Goal: Transaction & Acquisition: Purchase product/service

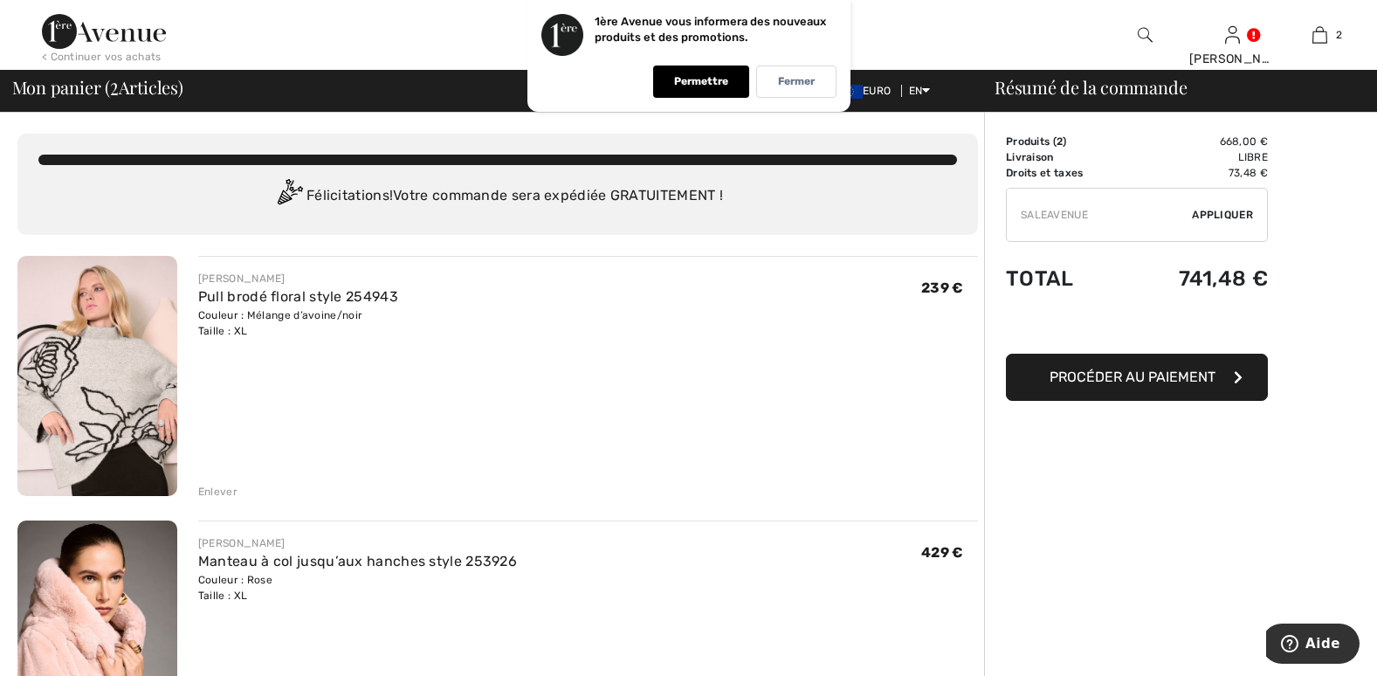
type input "SALEAVENUE"
click at [1237, 213] on span "Appliquer" at bounding box center [1222, 215] width 61 height 16
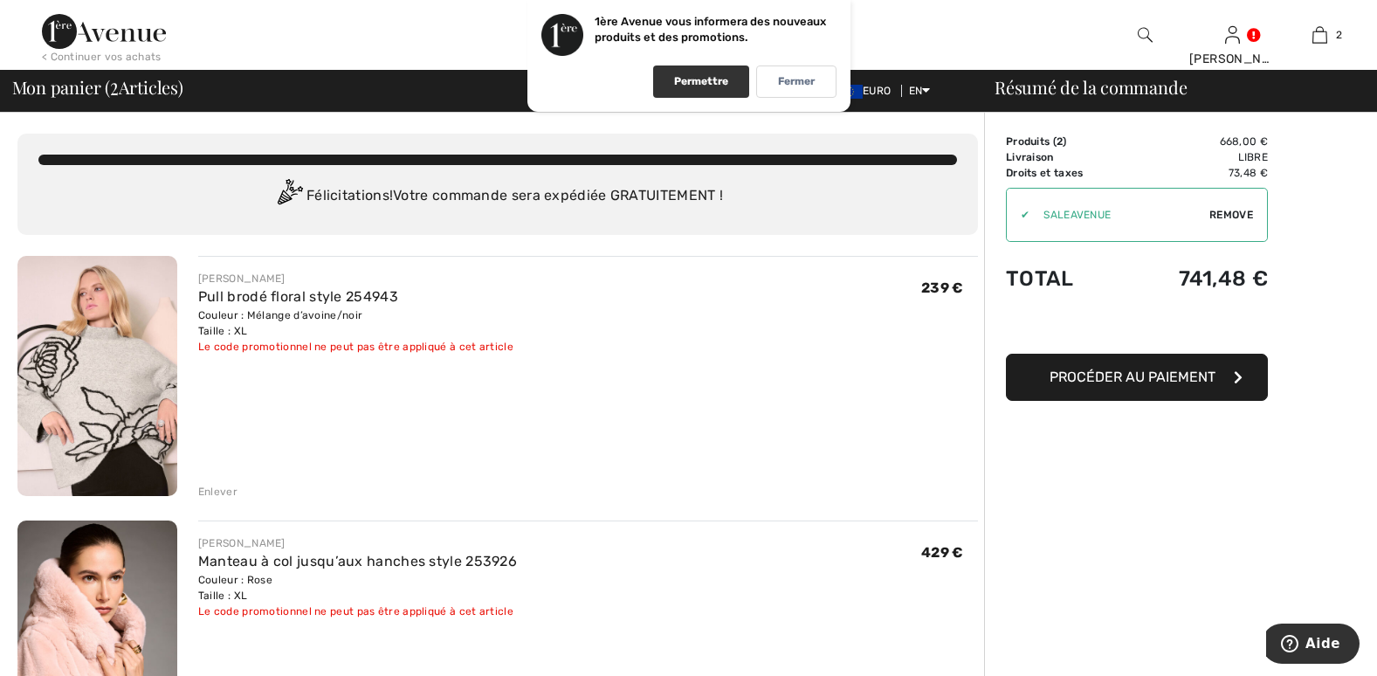
click at [701, 78] on p "Permettre" at bounding box center [701, 81] width 54 height 13
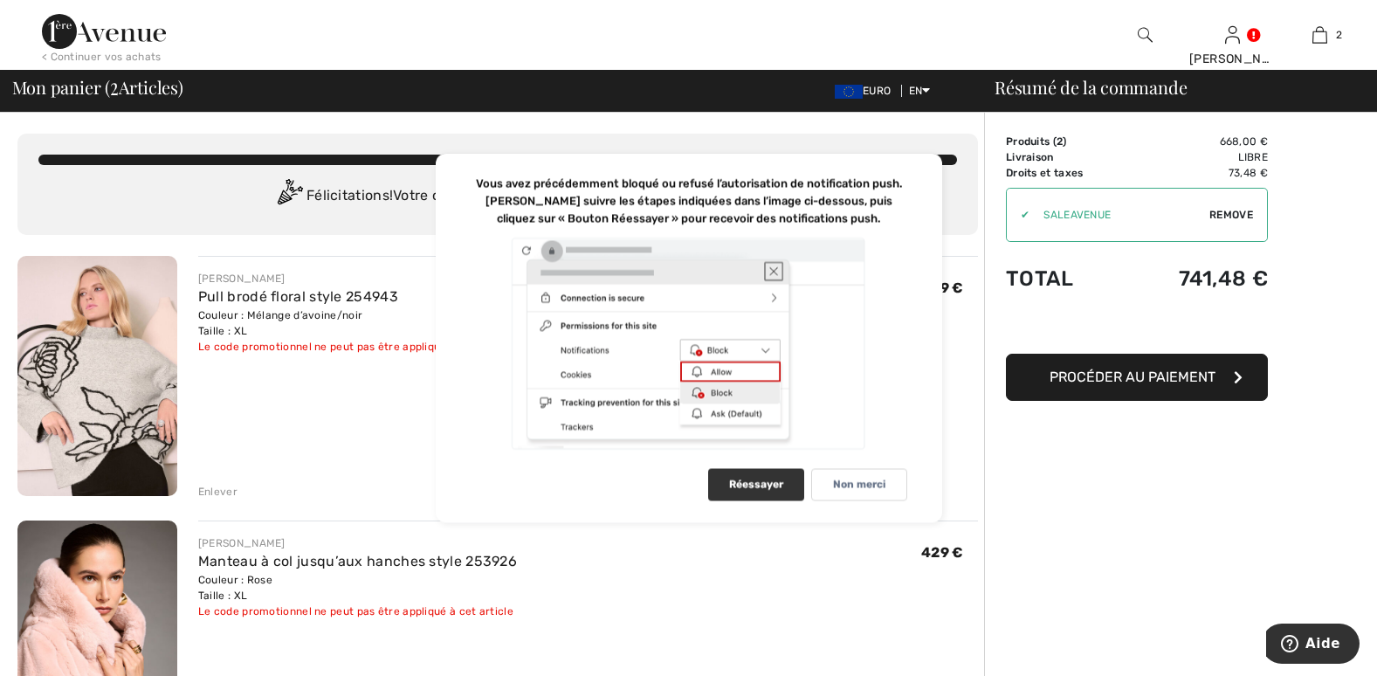
click at [777, 493] on div "Réessayer" at bounding box center [756, 485] width 96 height 32
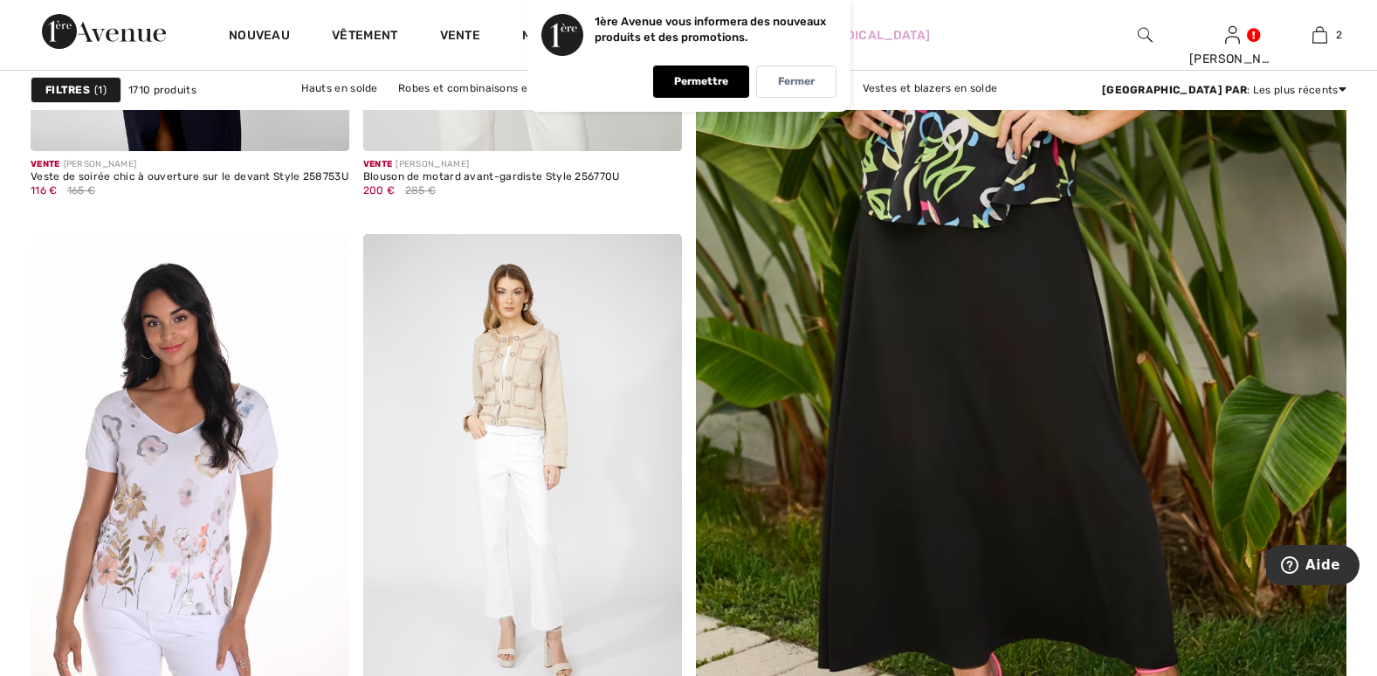
scroll to position [757, 0]
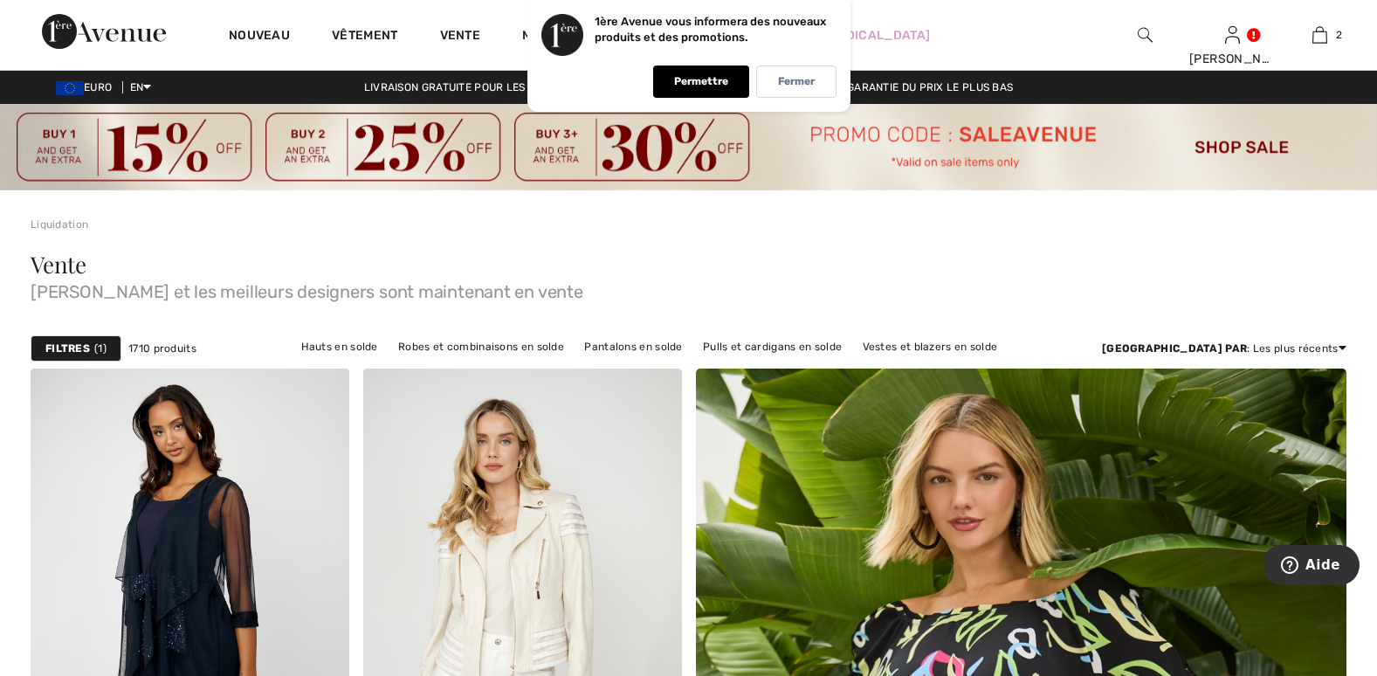
click at [83, 340] on strong "Filtres" at bounding box center [67, 348] width 45 height 16
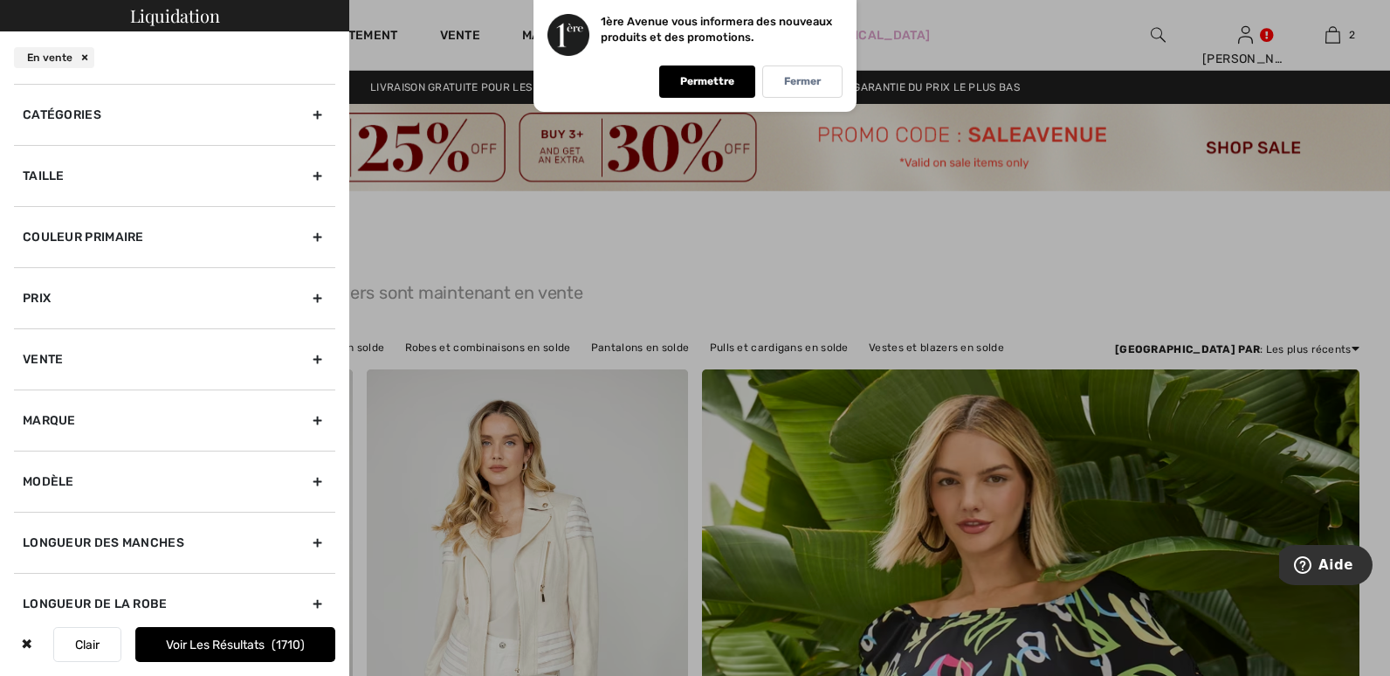
click at [304, 175] on div "Taille" at bounding box center [174, 175] width 321 height 61
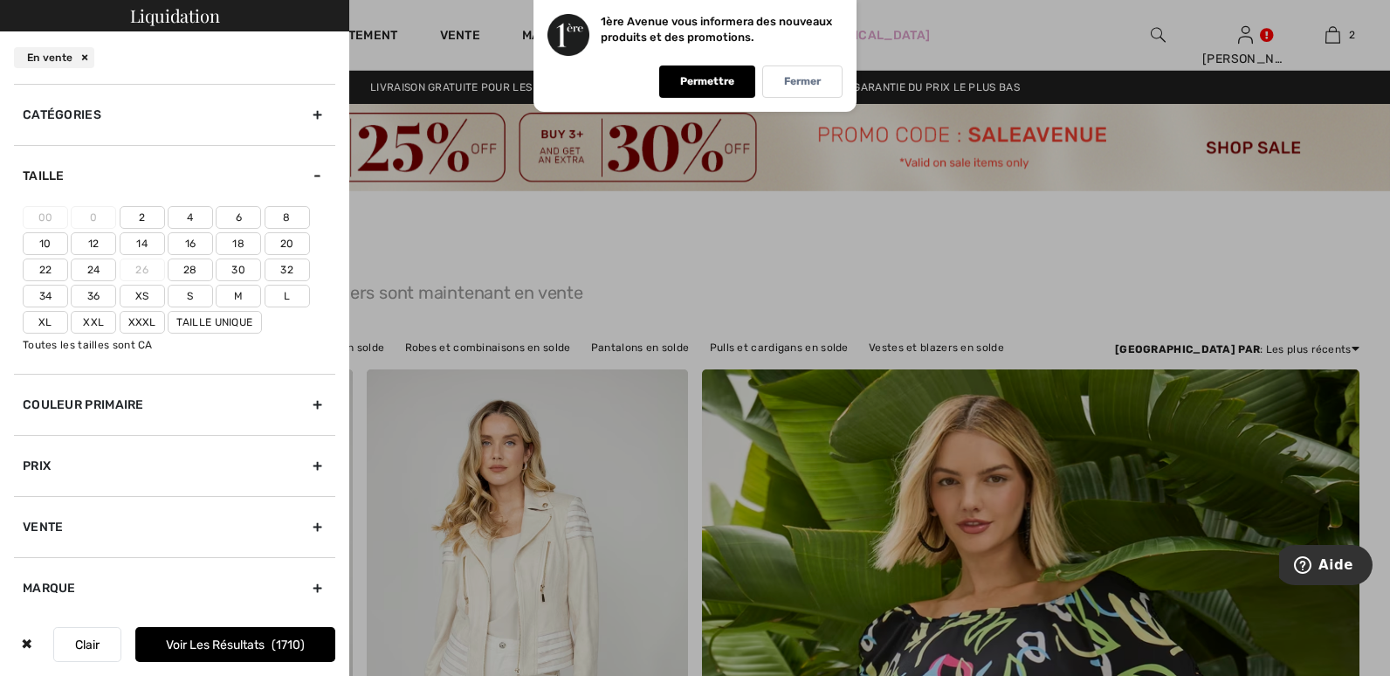
click at [54, 319] on label "Xl" at bounding box center [45, 322] width 45 height 23
click at [0, 0] on input"] "Xl" at bounding box center [0, 0] width 0 height 0
click at [271, 645] on button "Voir les résultats 89" at bounding box center [235, 644] width 200 height 35
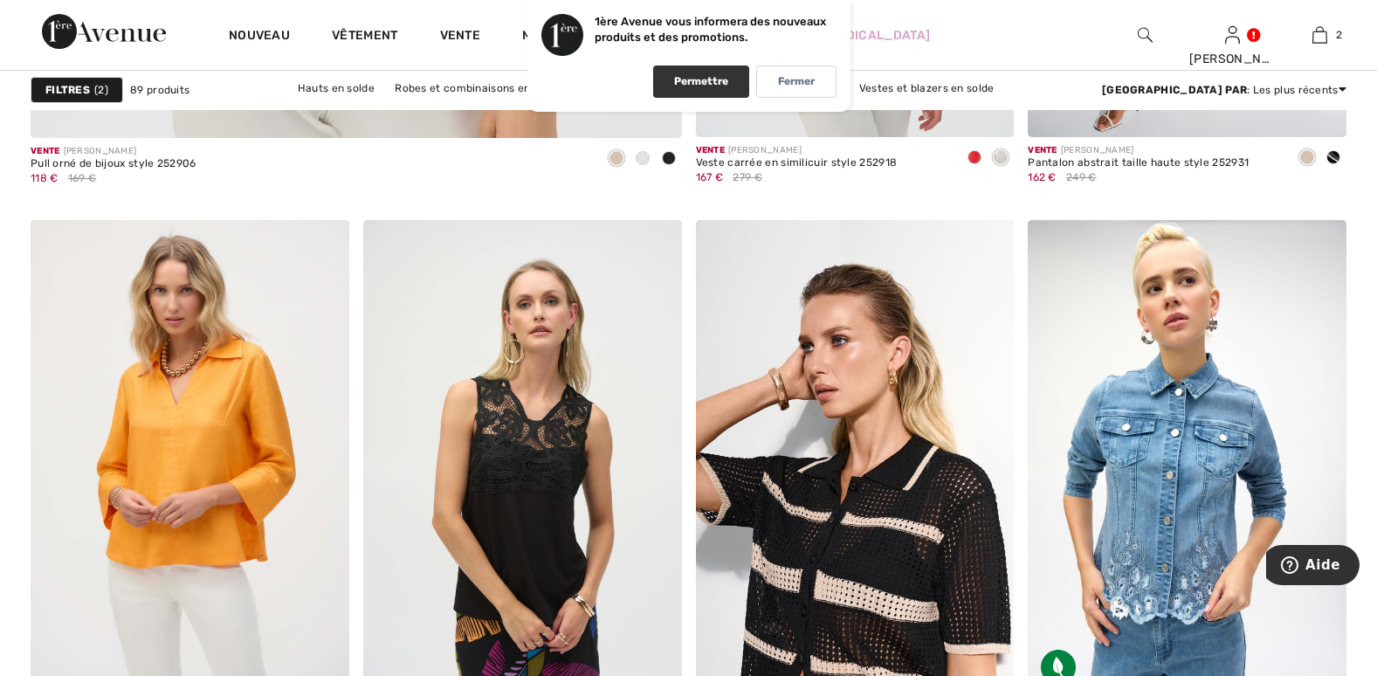
scroll to position [5587, 0]
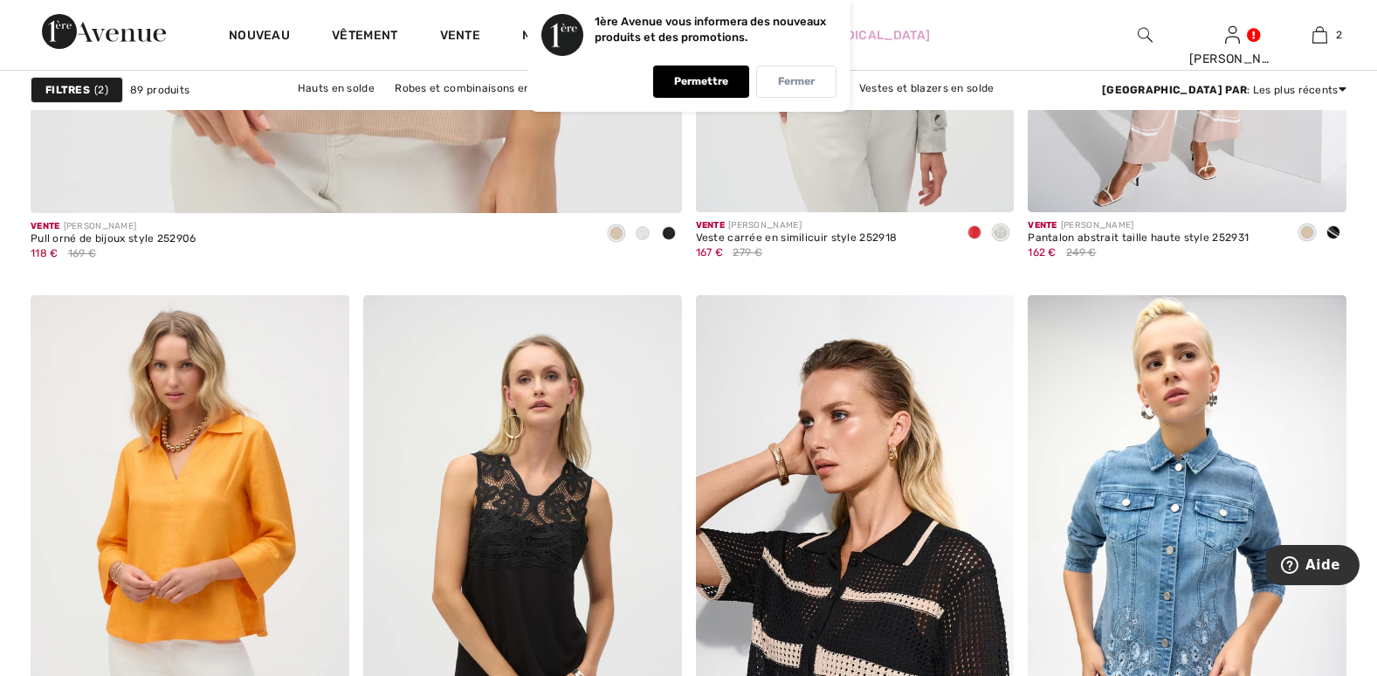
click at [767, 78] on div "Fermer" at bounding box center [796, 81] width 80 height 32
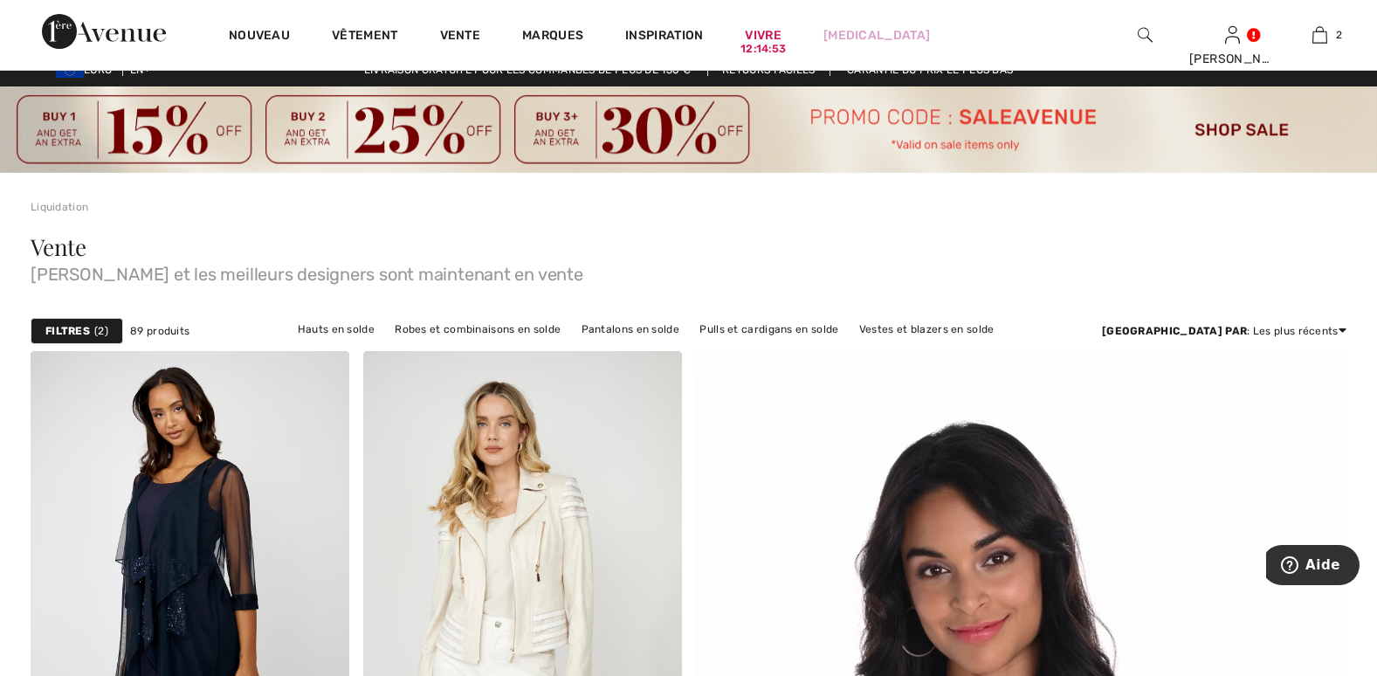
scroll to position [0, 0]
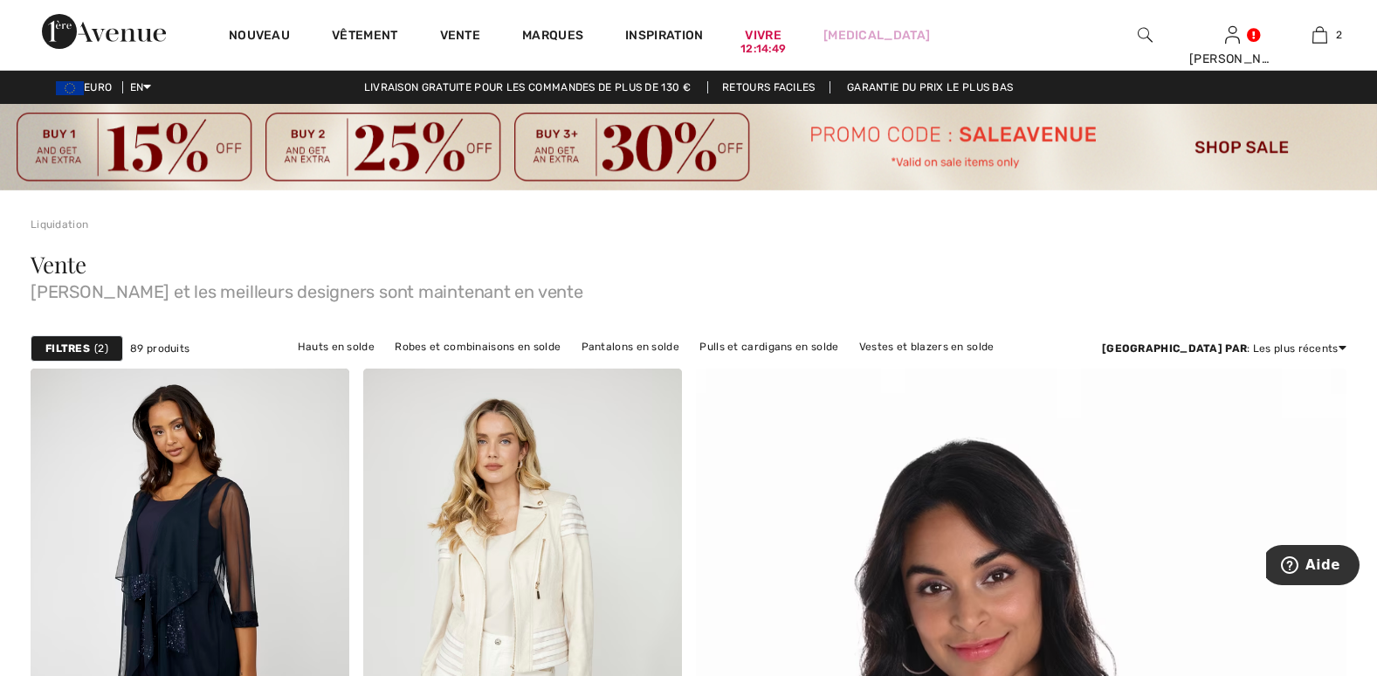
click at [928, 163] on img at bounding box center [688, 147] width 1377 height 86
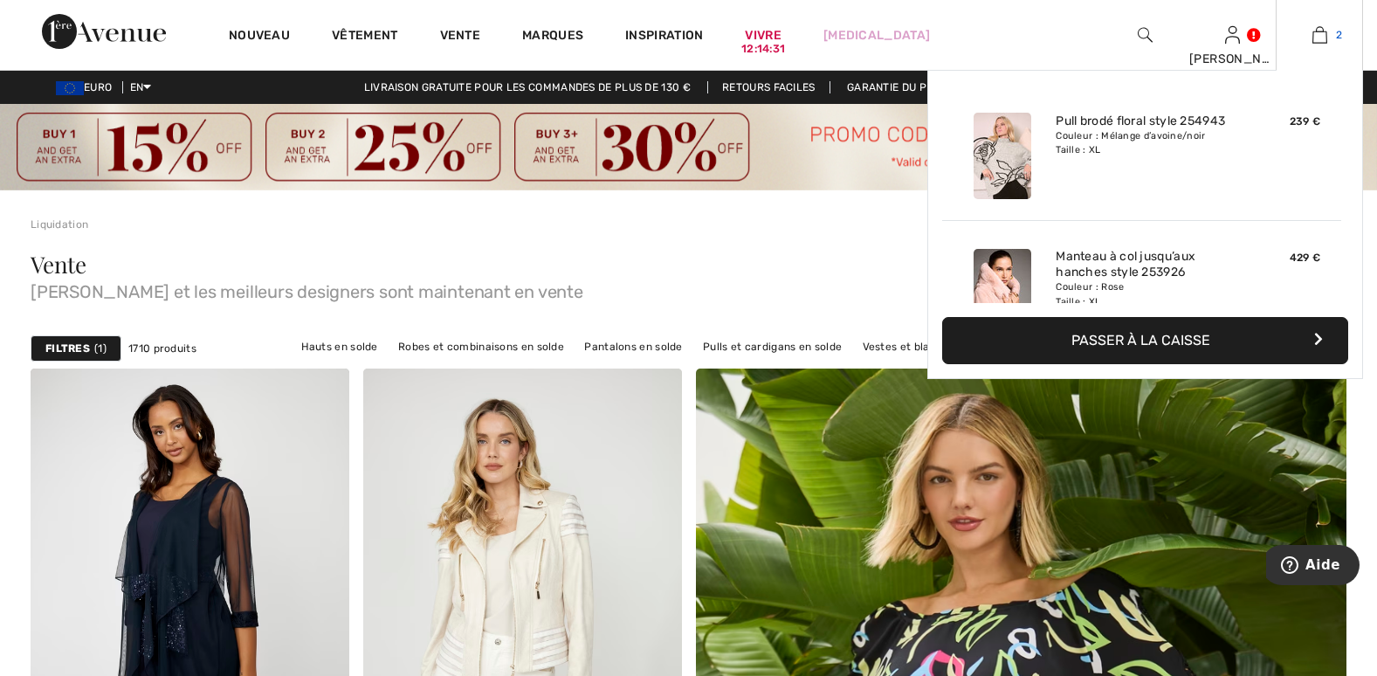
click at [1319, 34] on img at bounding box center [1319, 34] width 15 height 21
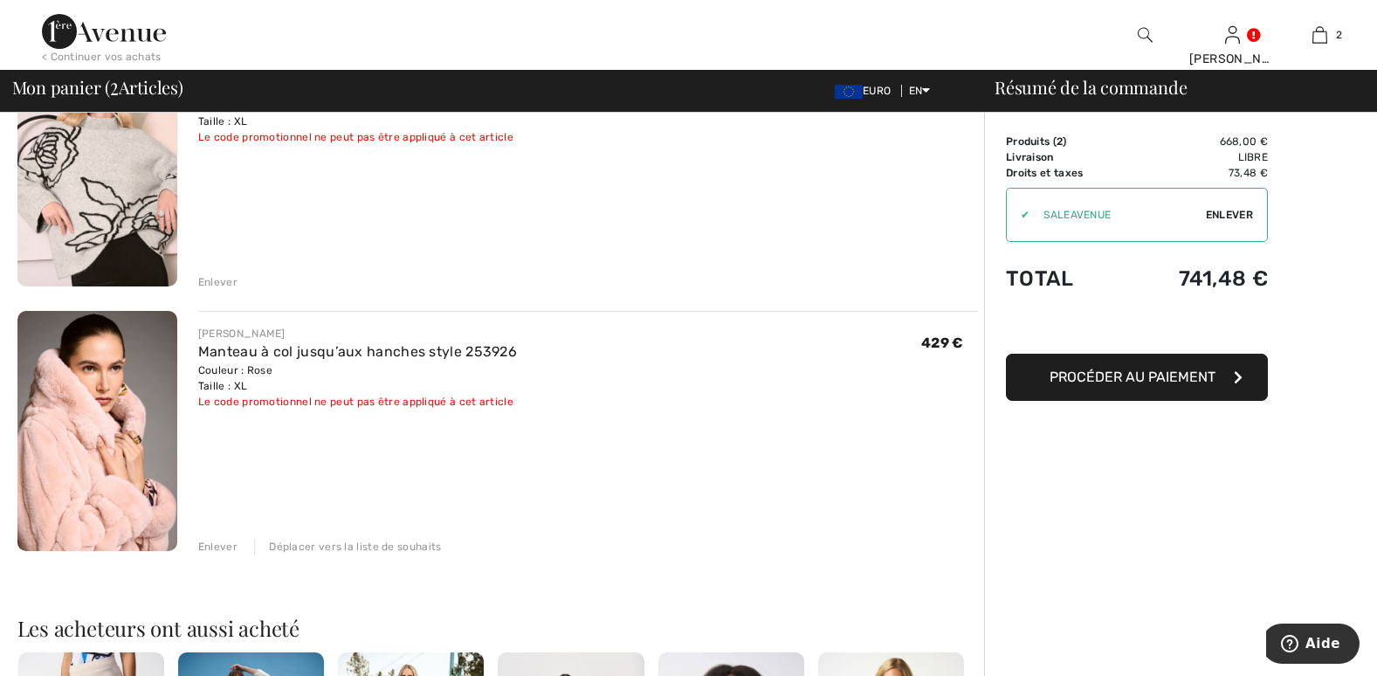
scroll to position [233, 0]
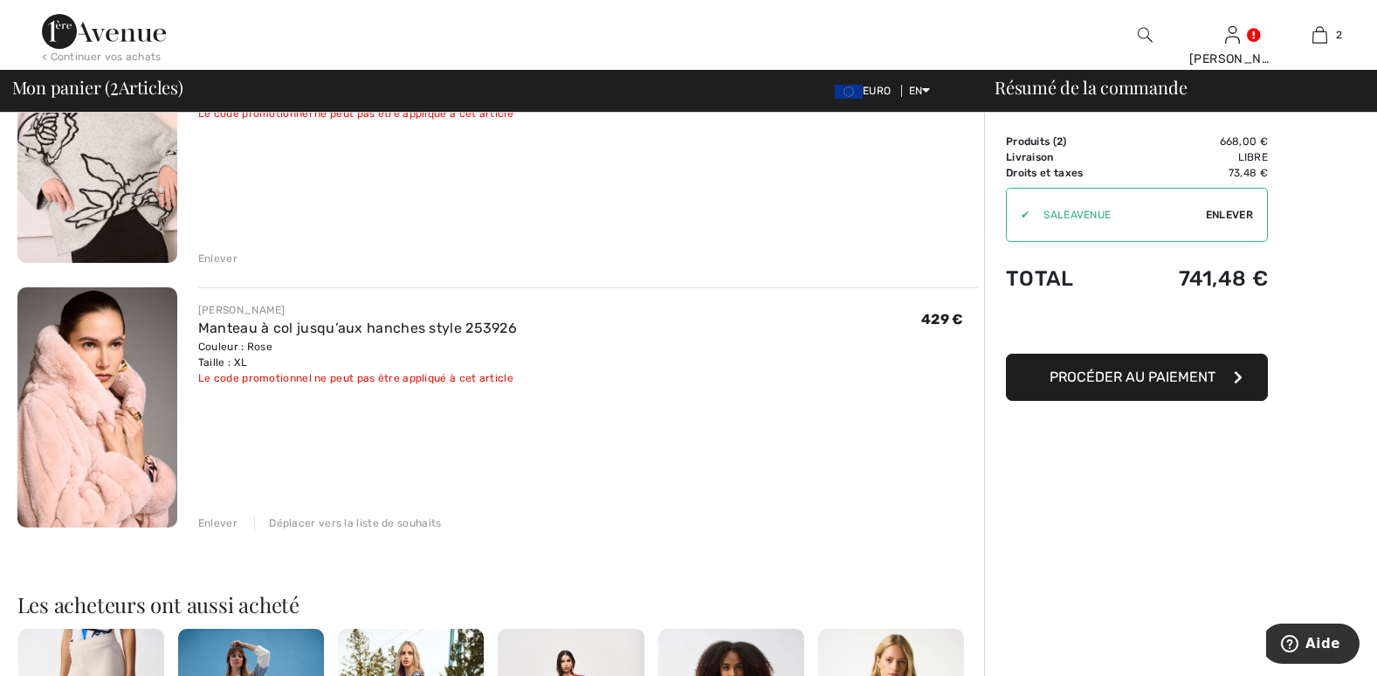
click at [52, 387] on img at bounding box center [97, 407] width 160 height 240
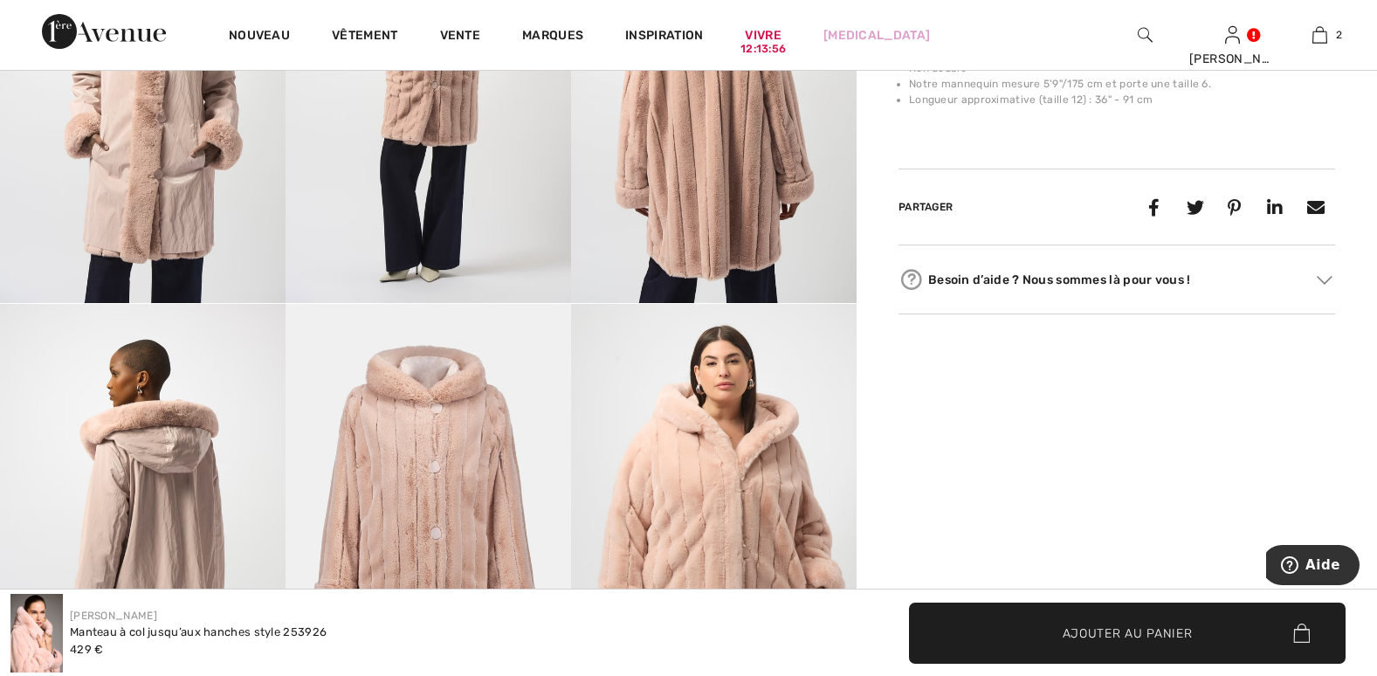
scroll to position [960, 0]
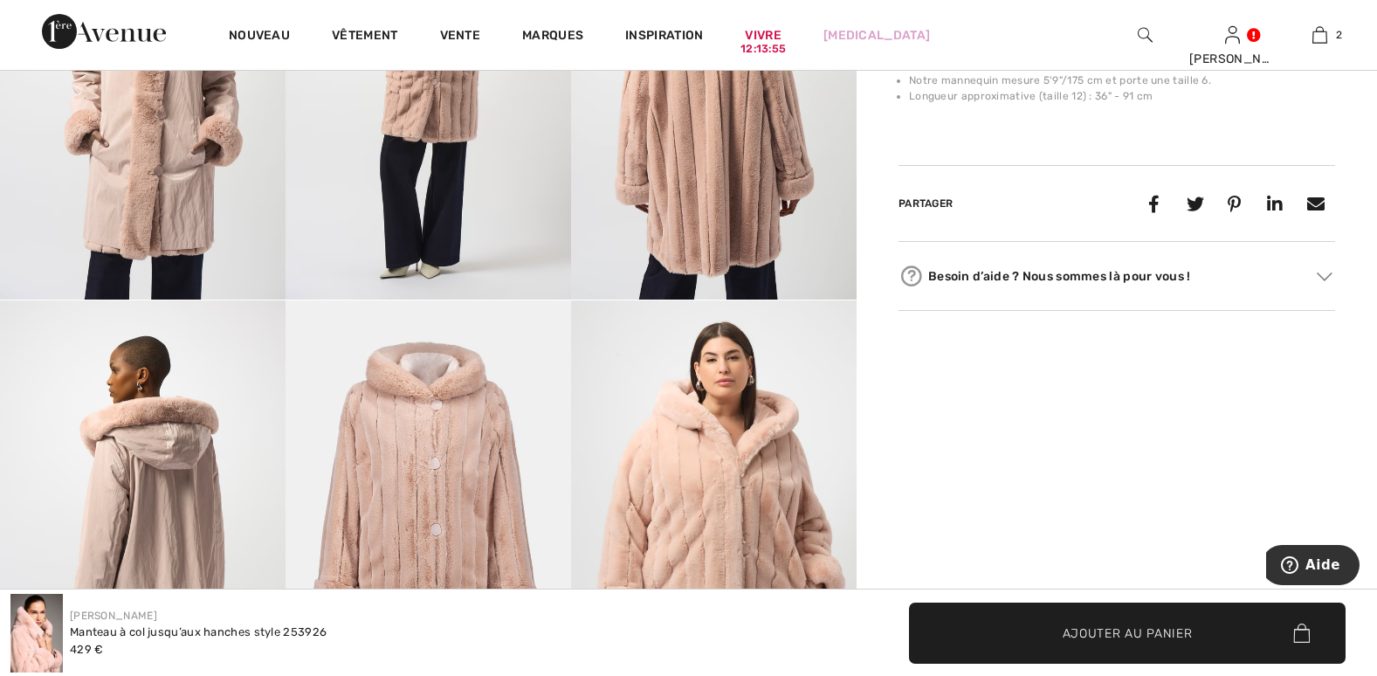
click at [1322, 284] on div at bounding box center [1327, 276] width 15 height 18
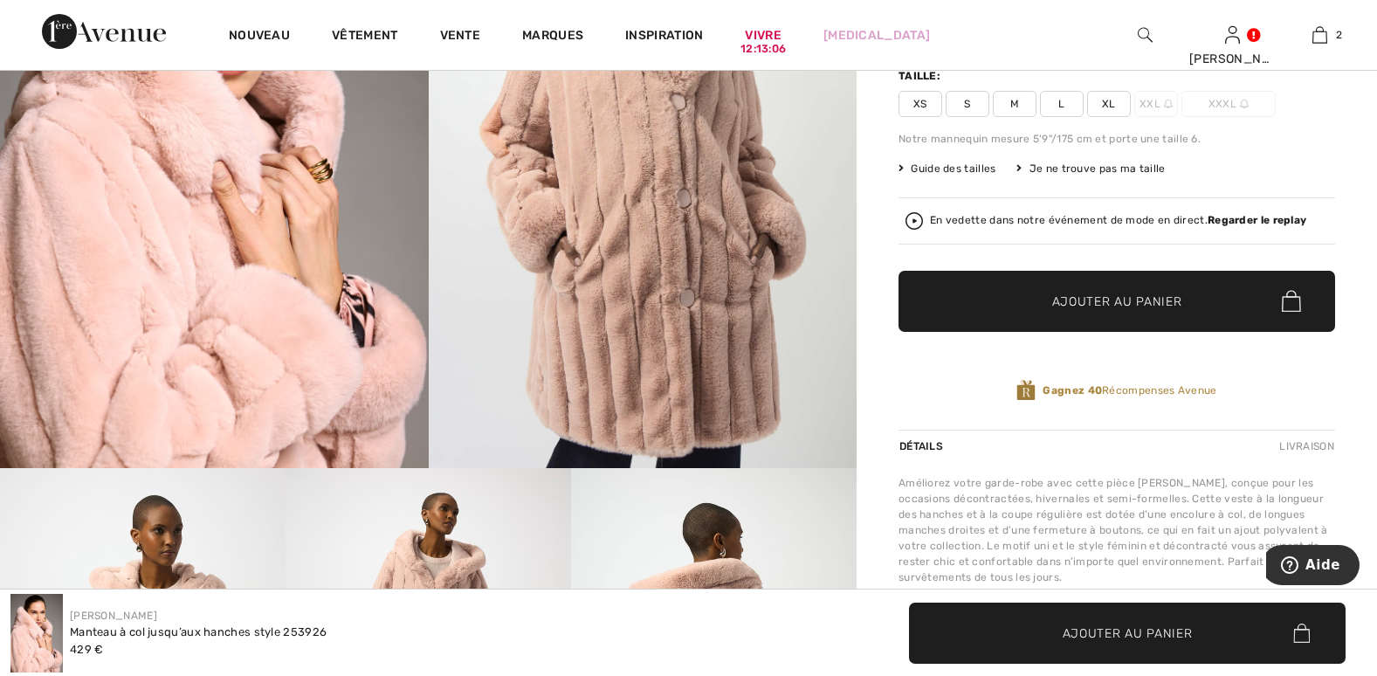
scroll to position [349, 0]
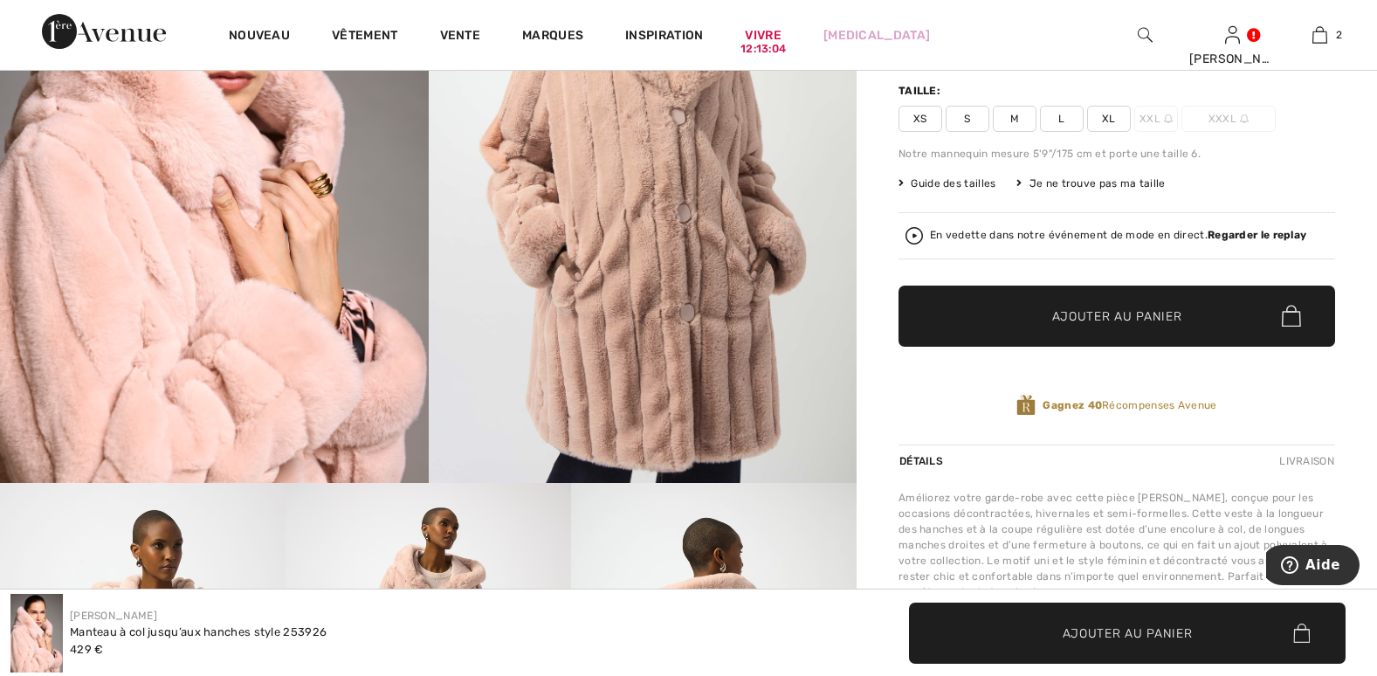
click at [1248, 232] on strong "Regarder le replay" at bounding box center [1256, 235] width 99 height 12
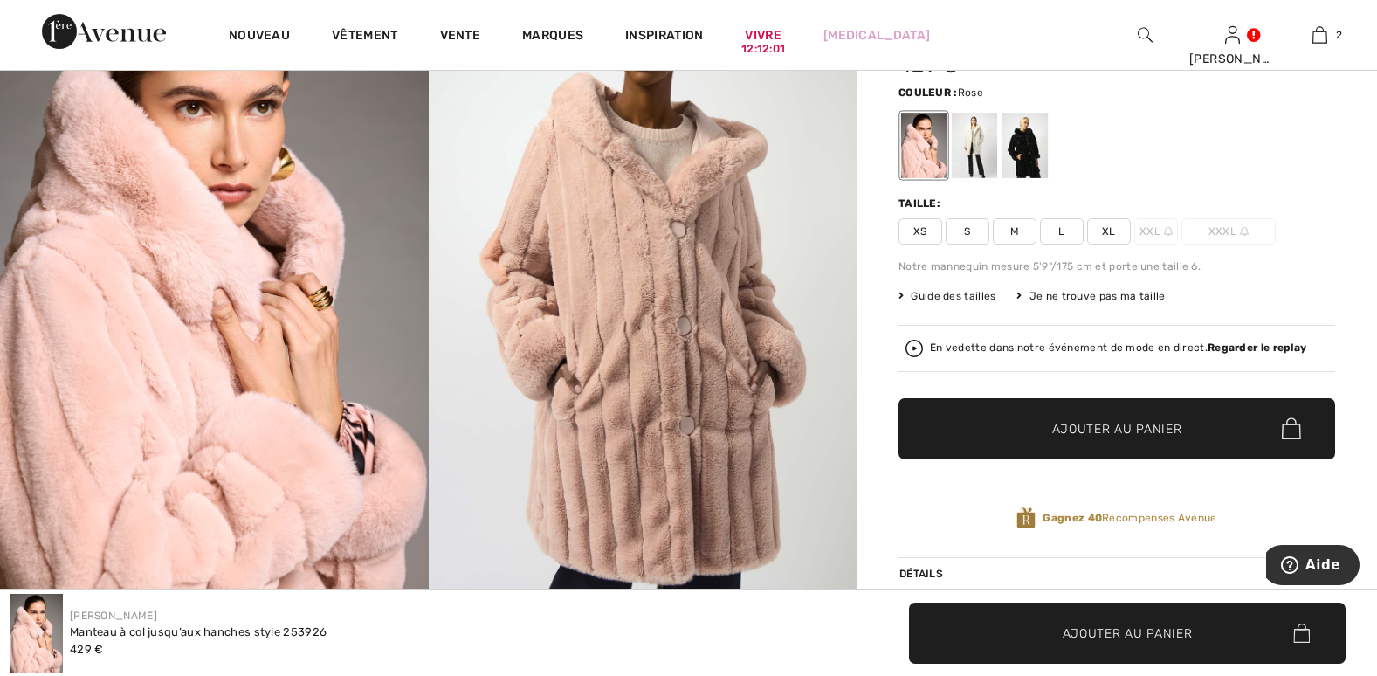
scroll to position [233, 0]
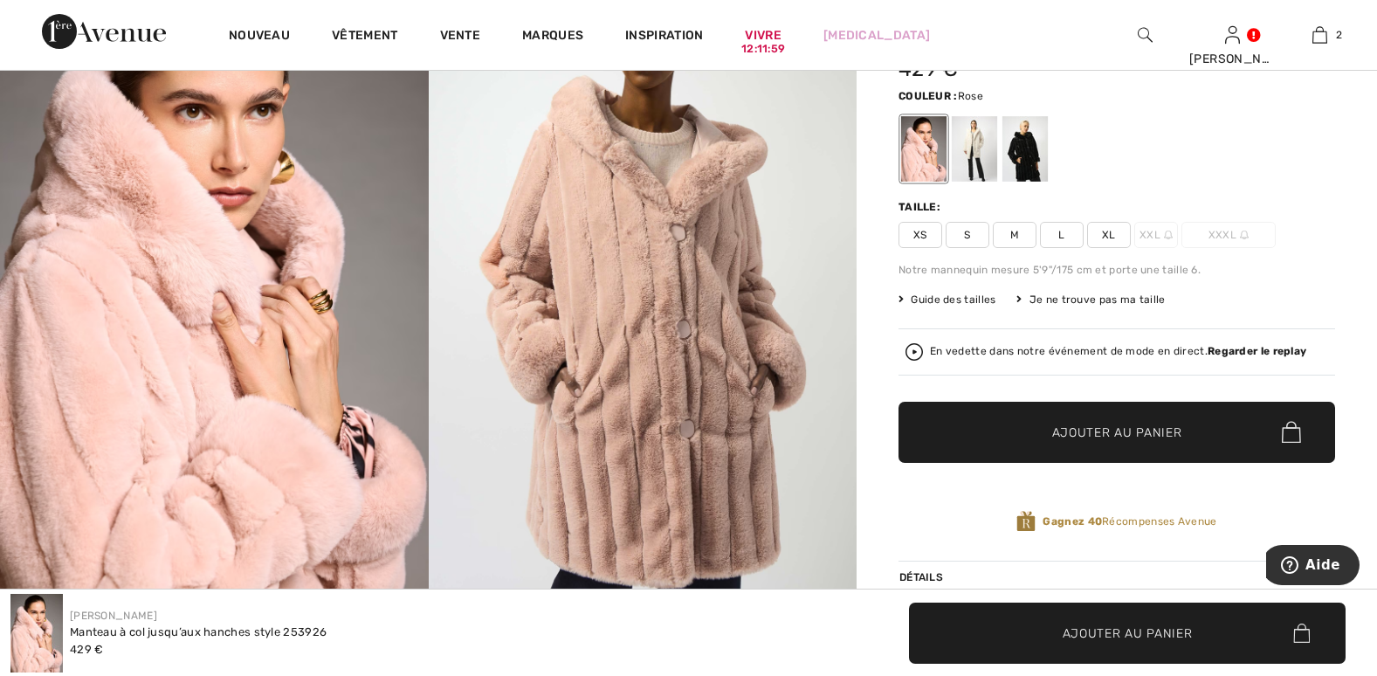
click at [1169, 233] on img at bounding box center [1168, 234] width 9 height 9
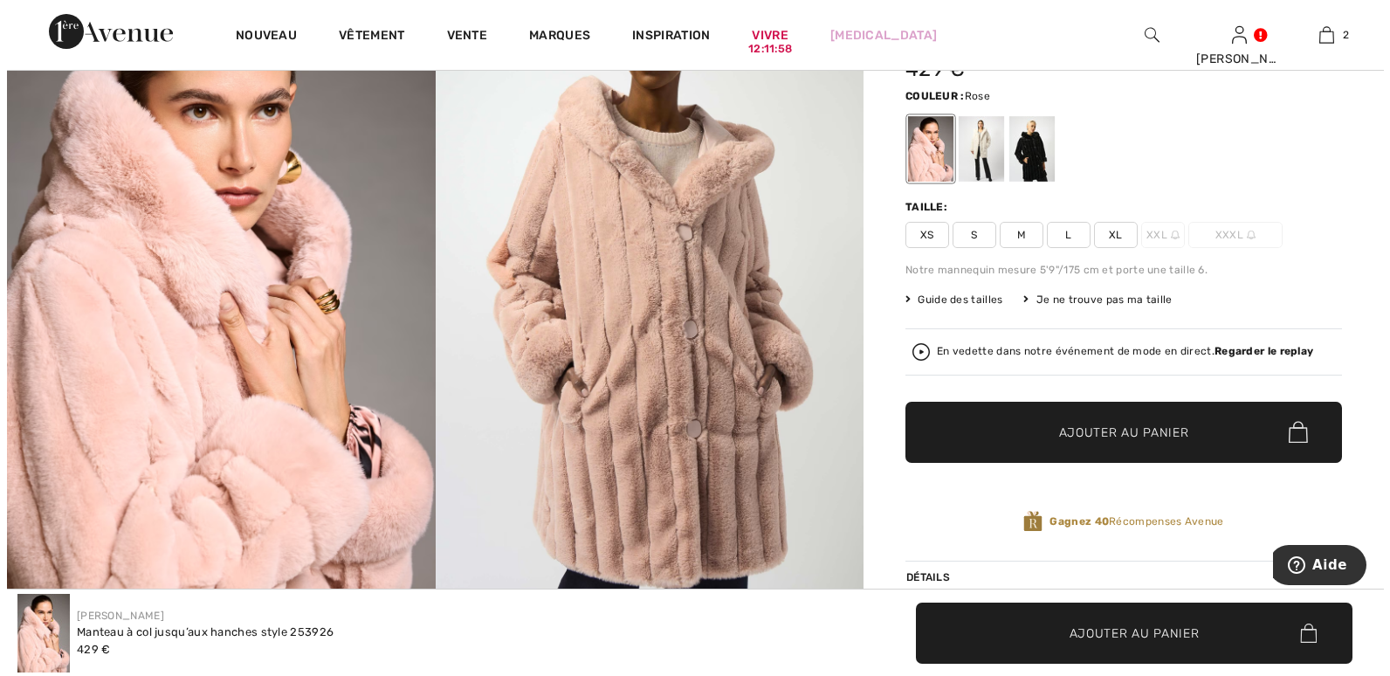
scroll to position [234, 0]
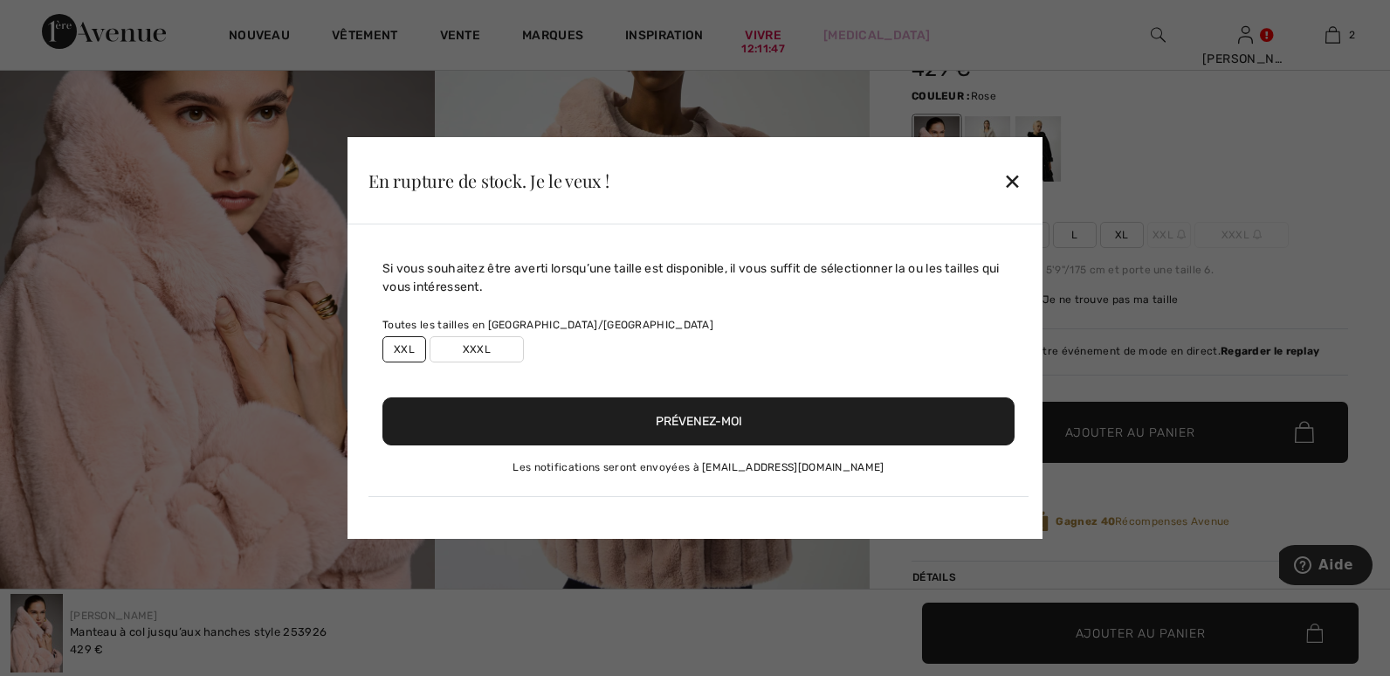
click at [1007, 180] on div "✕" at bounding box center [1012, 180] width 18 height 37
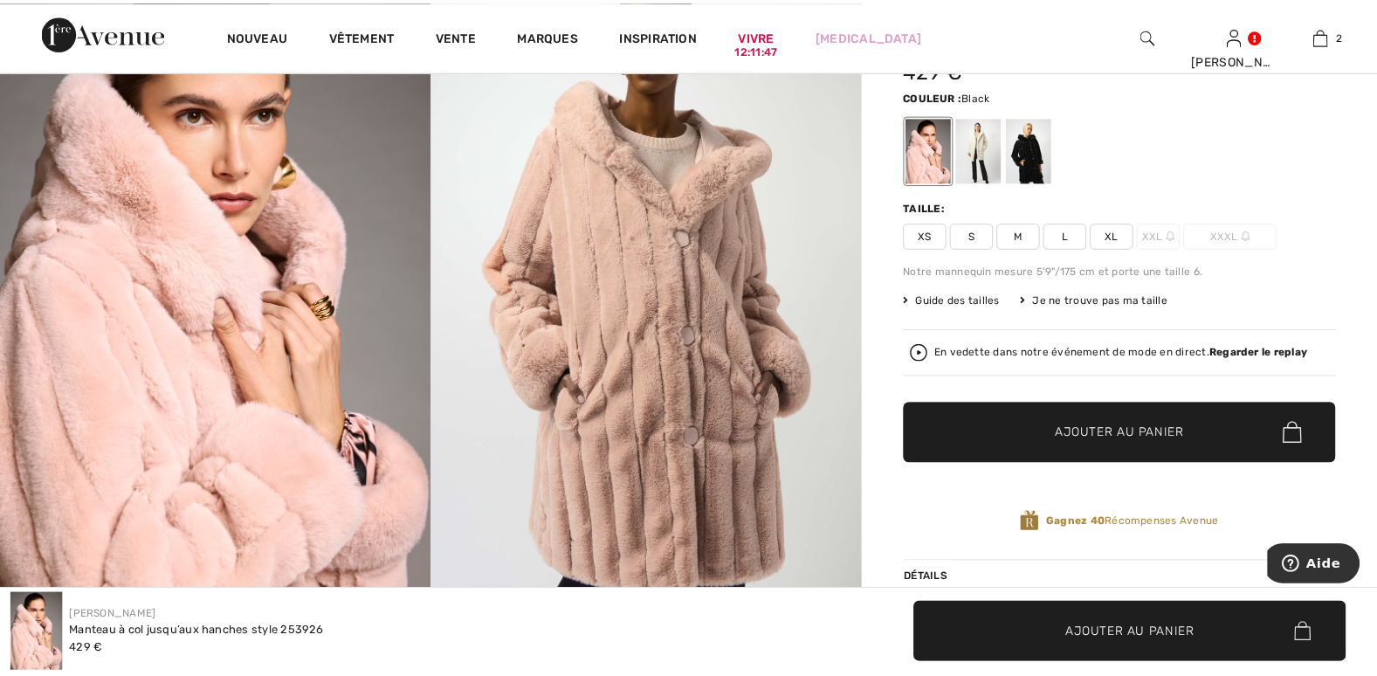
scroll to position [233, 0]
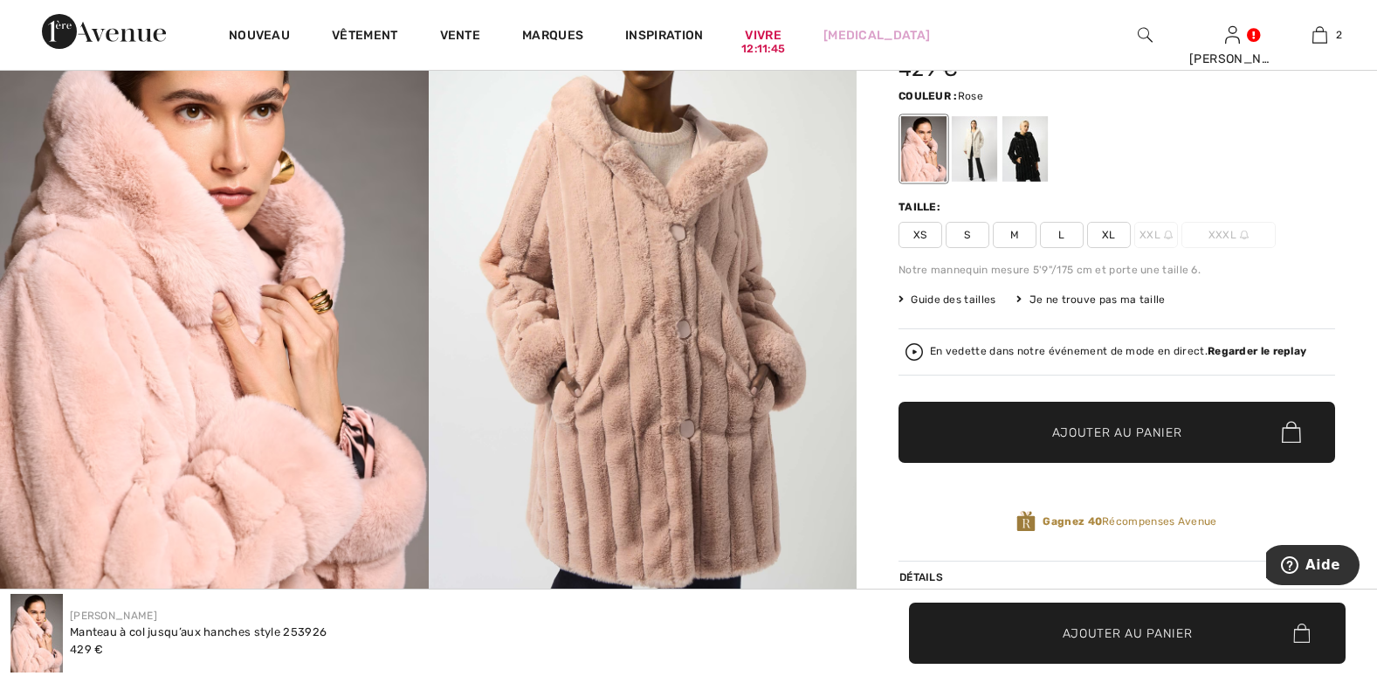
click at [972, 301] on font "Guide des tailles" at bounding box center [953, 299] width 85 height 12
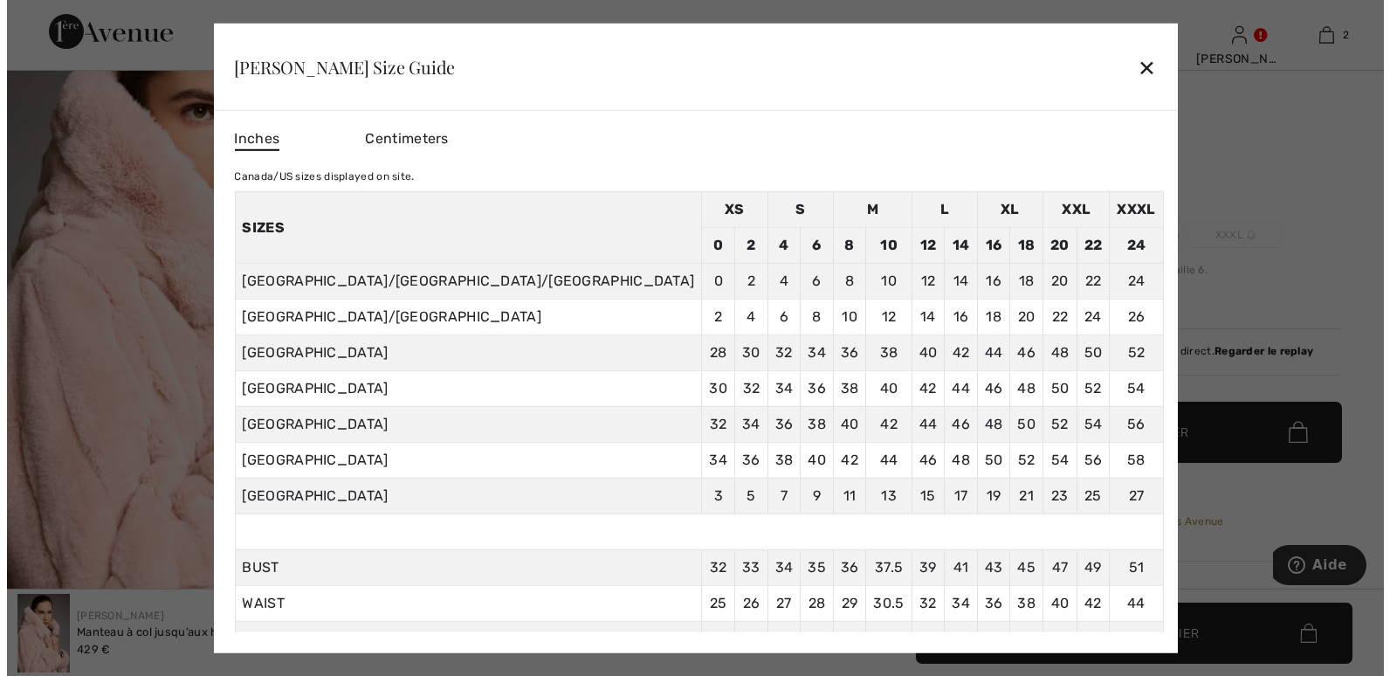
scroll to position [234, 0]
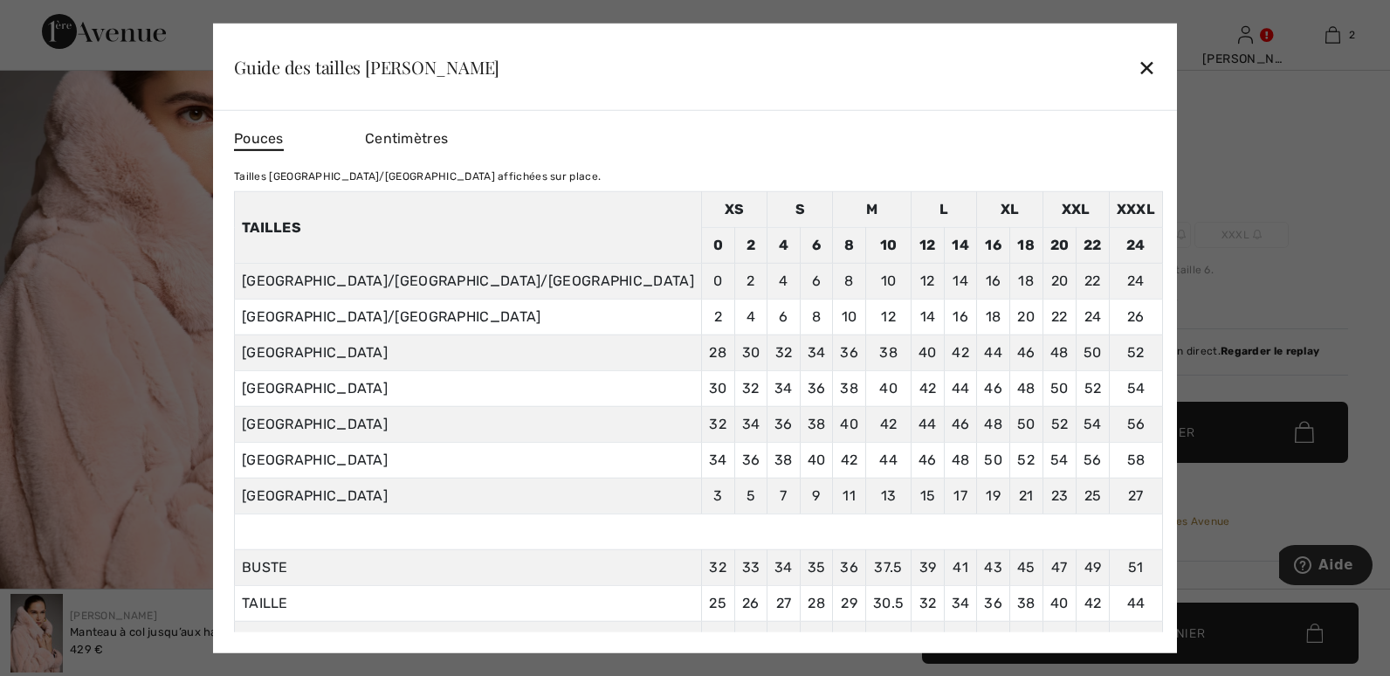
click at [1138, 67] on div "✕" at bounding box center [1147, 67] width 18 height 37
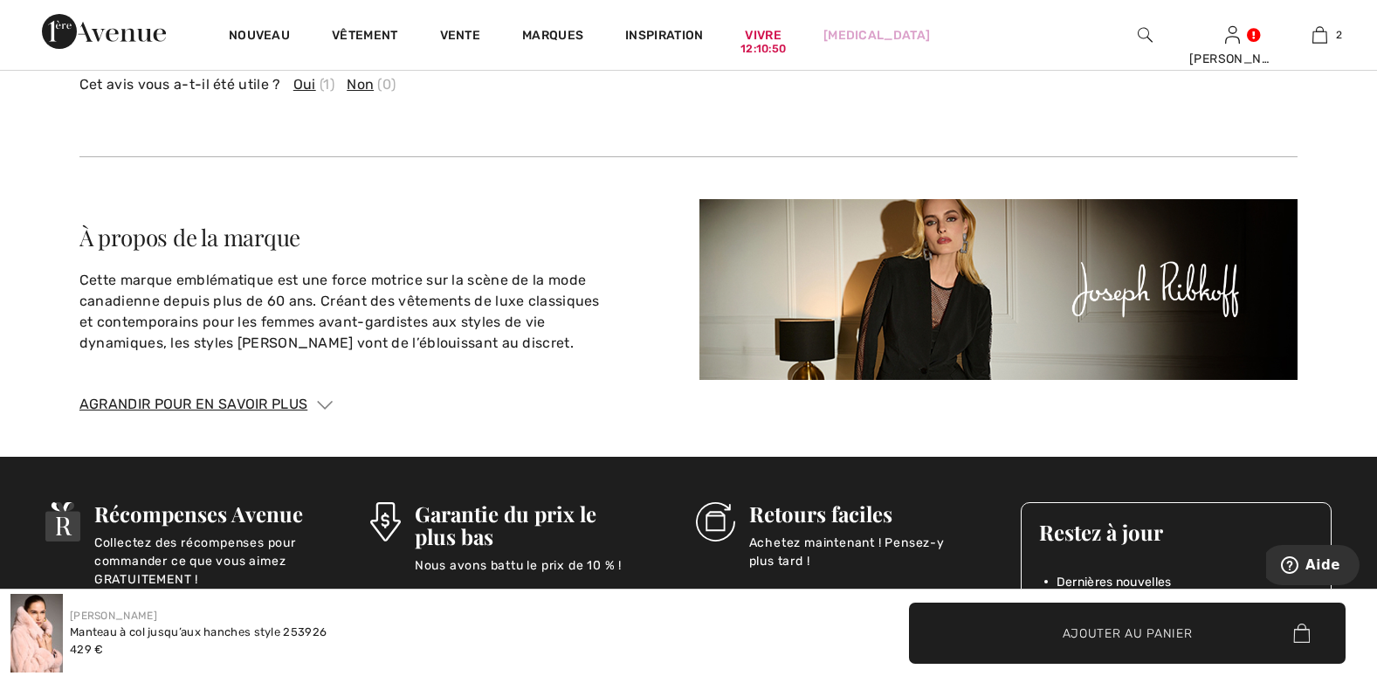
scroll to position [3230, 0]
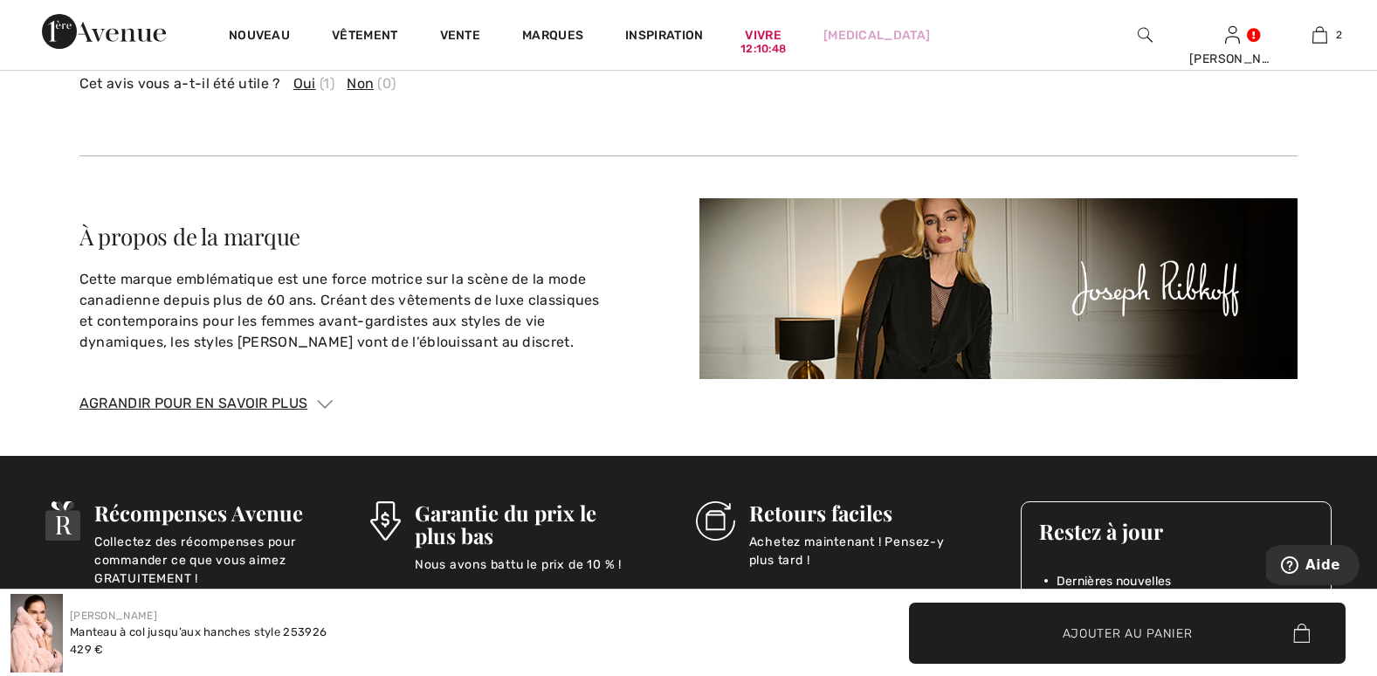
click at [276, 395] on font "Agrandir pour en savoir plus" at bounding box center [193, 403] width 228 height 17
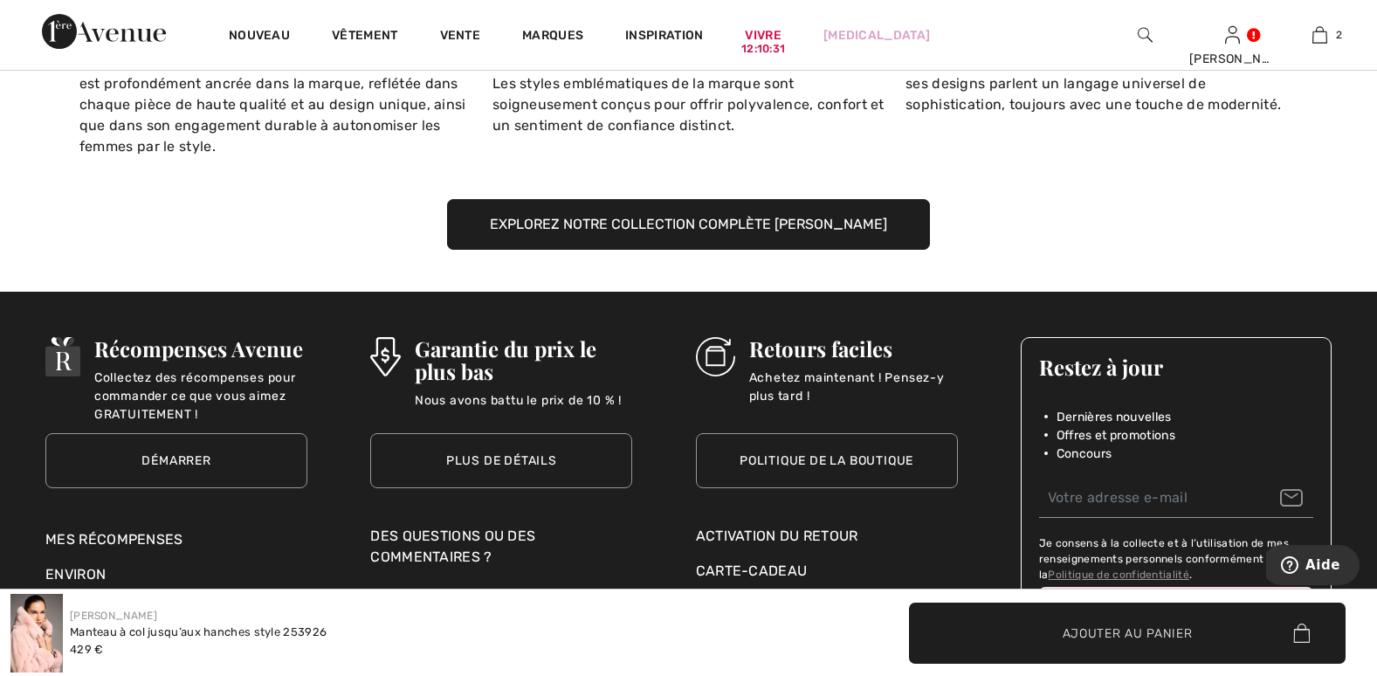
scroll to position [3987, 0]
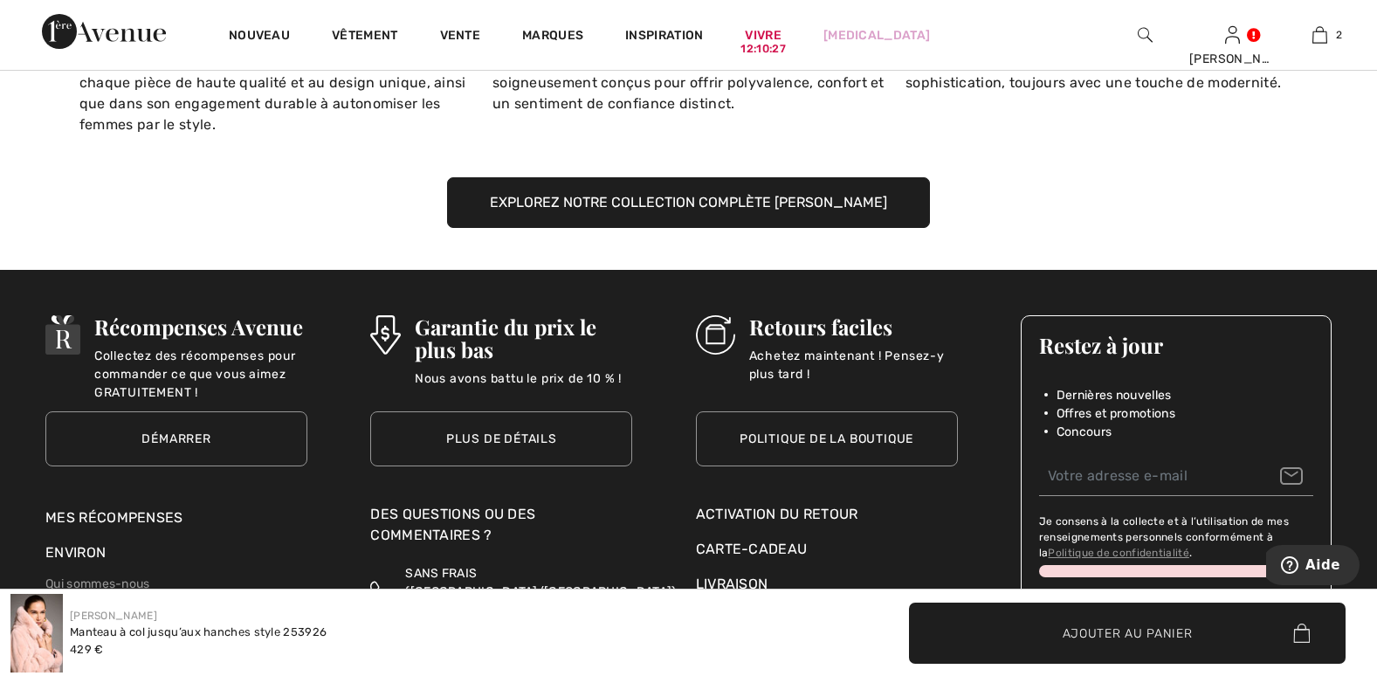
click at [798, 505] on font "Activation du retour" at bounding box center [777, 513] width 162 height 17
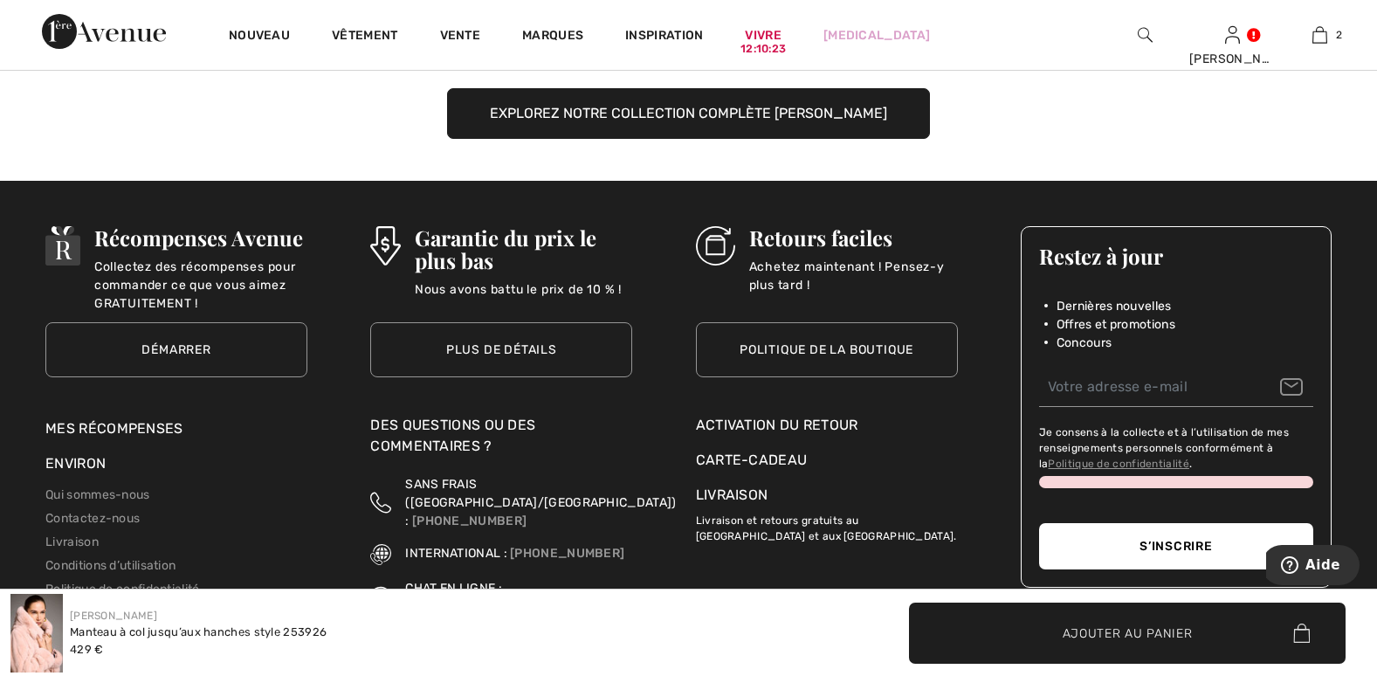
scroll to position [4103, 0]
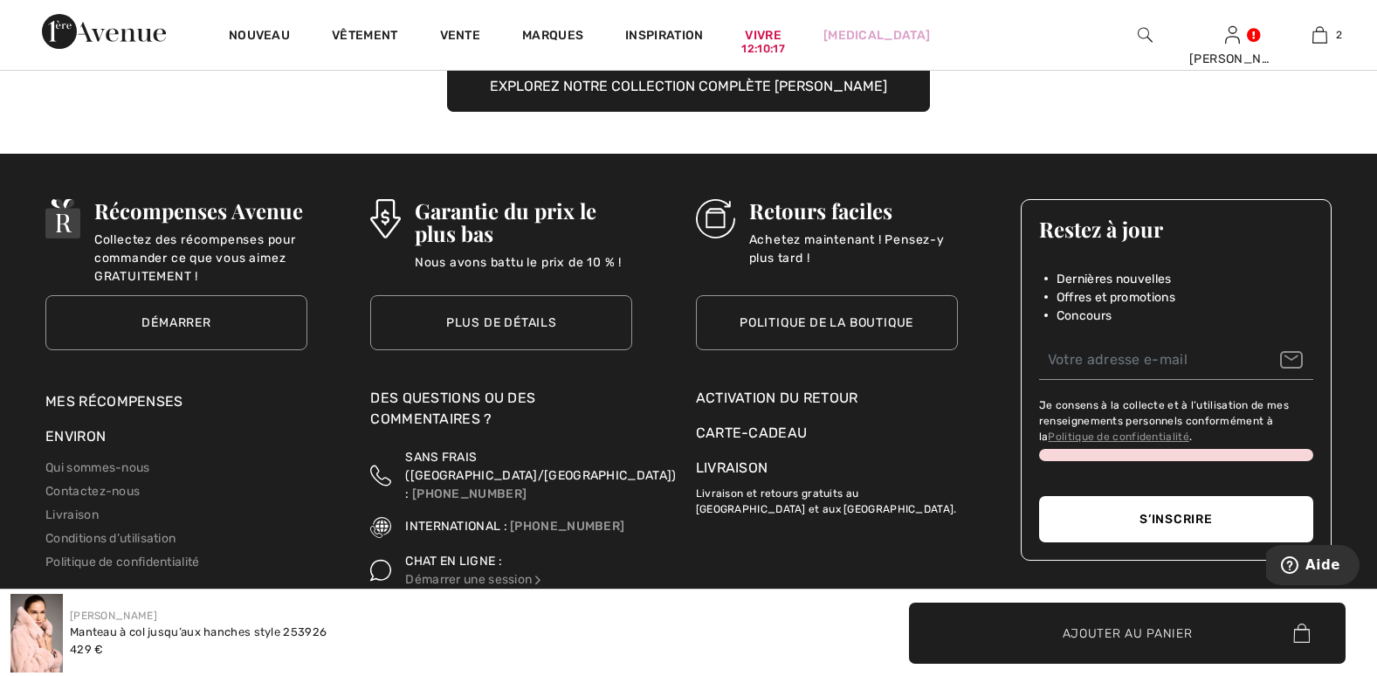
click at [785, 296] on link "Politique de la boutique" at bounding box center [827, 322] width 262 height 55
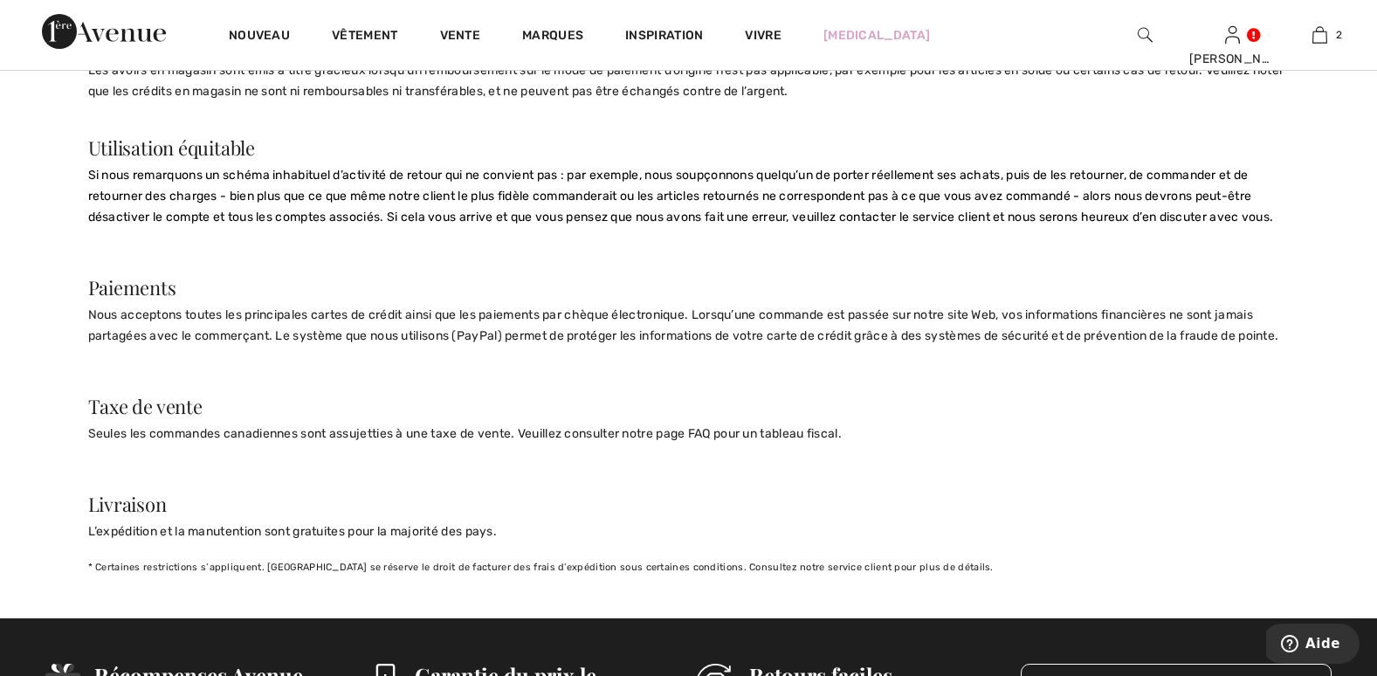
scroll to position [1484, 0]
